Goal: Navigation & Orientation: Find specific page/section

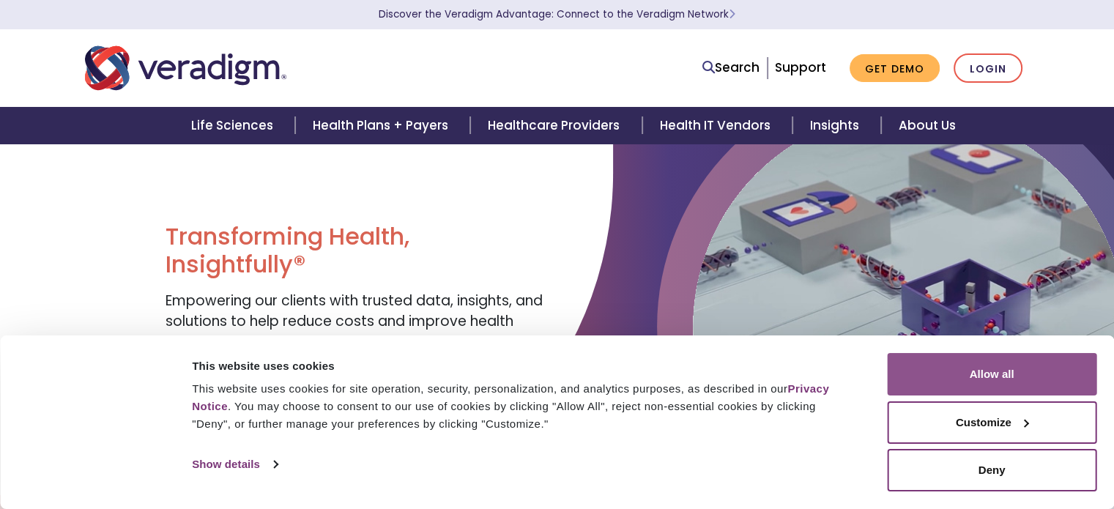
click at [1021, 379] on button "Allow all" at bounding box center [991, 374] width 209 height 42
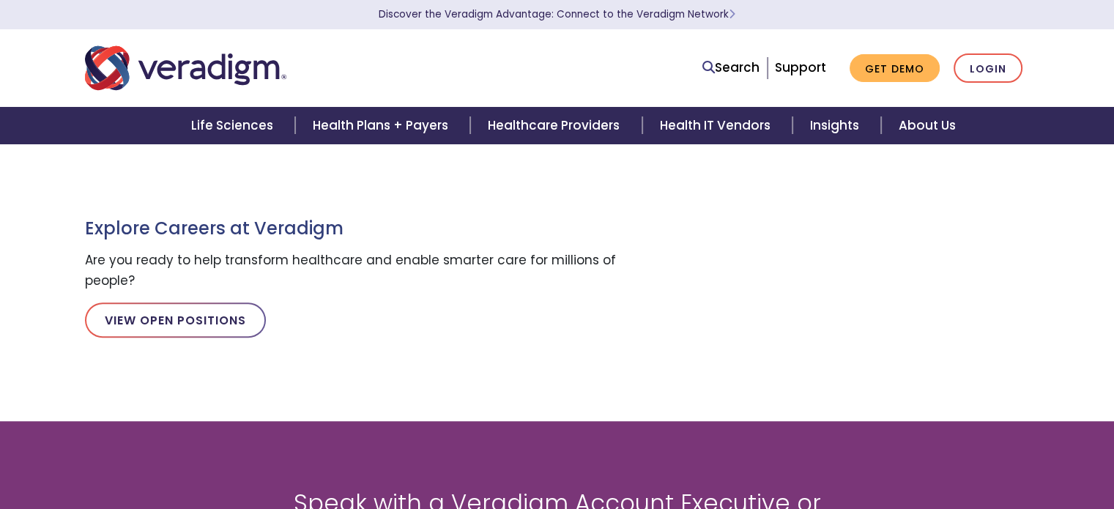
scroll to position [1318, 0]
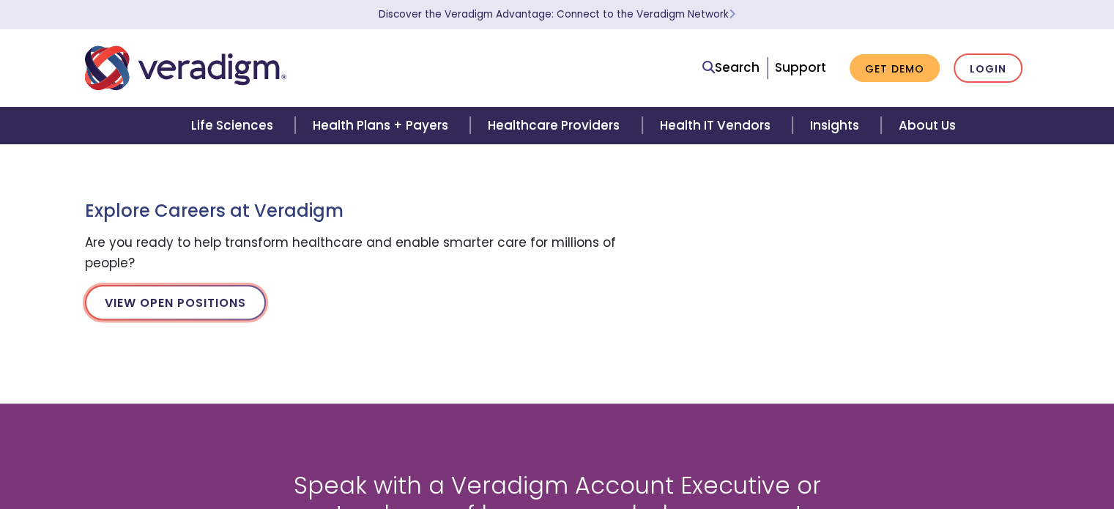
click at [190, 298] on link "View Open Positions" at bounding box center [175, 302] width 181 height 35
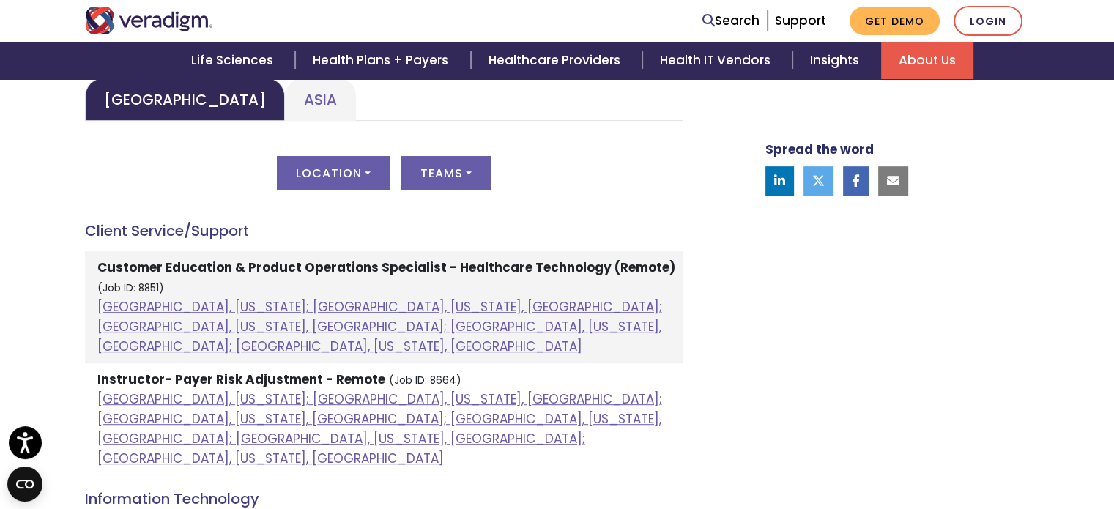
scroll to position [493, 0]
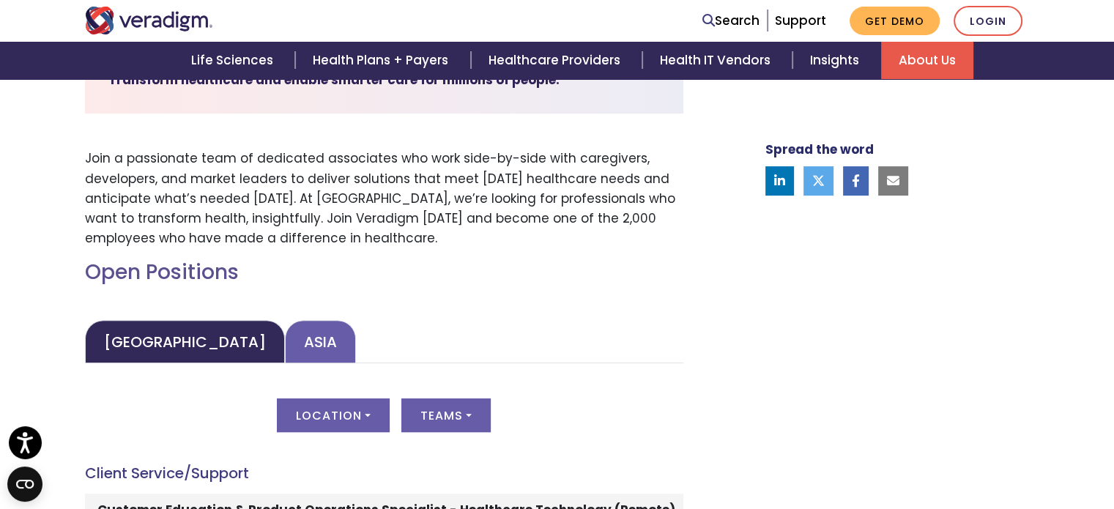
click at [285, 341] on link "Asia" at bounding box center [320, 341] width 71 height 43
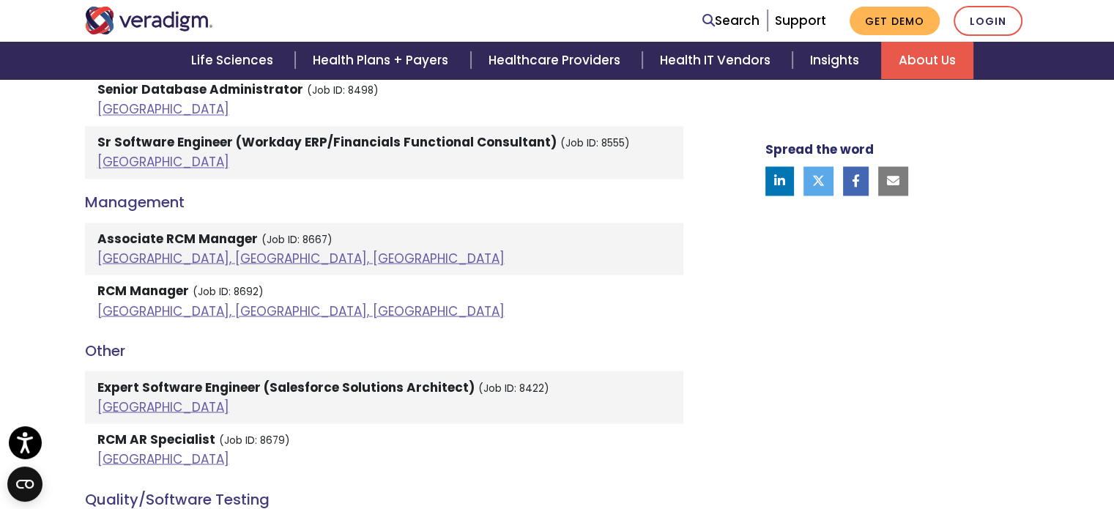
scroll to position [2616, 0]
